Goal: Information Seeking & Learning: Understand process/instructions

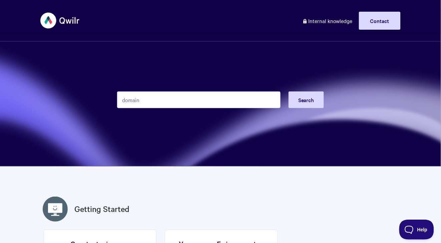
type input "domain"
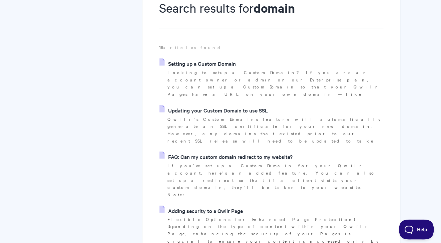
scroll to position [419, 0]
